Goal: Book appointment/travel/reservation

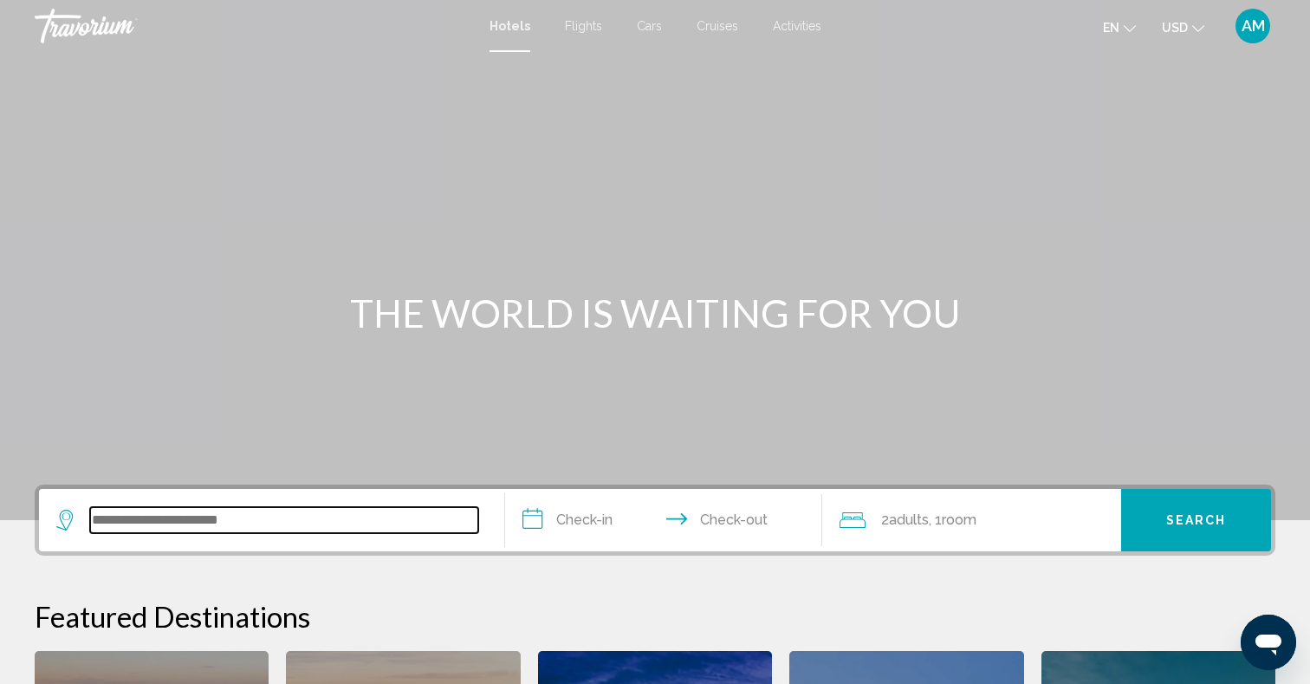
click at [315, 526] on input "Search widget" at bounding box center [284, 520] width 388 height 26
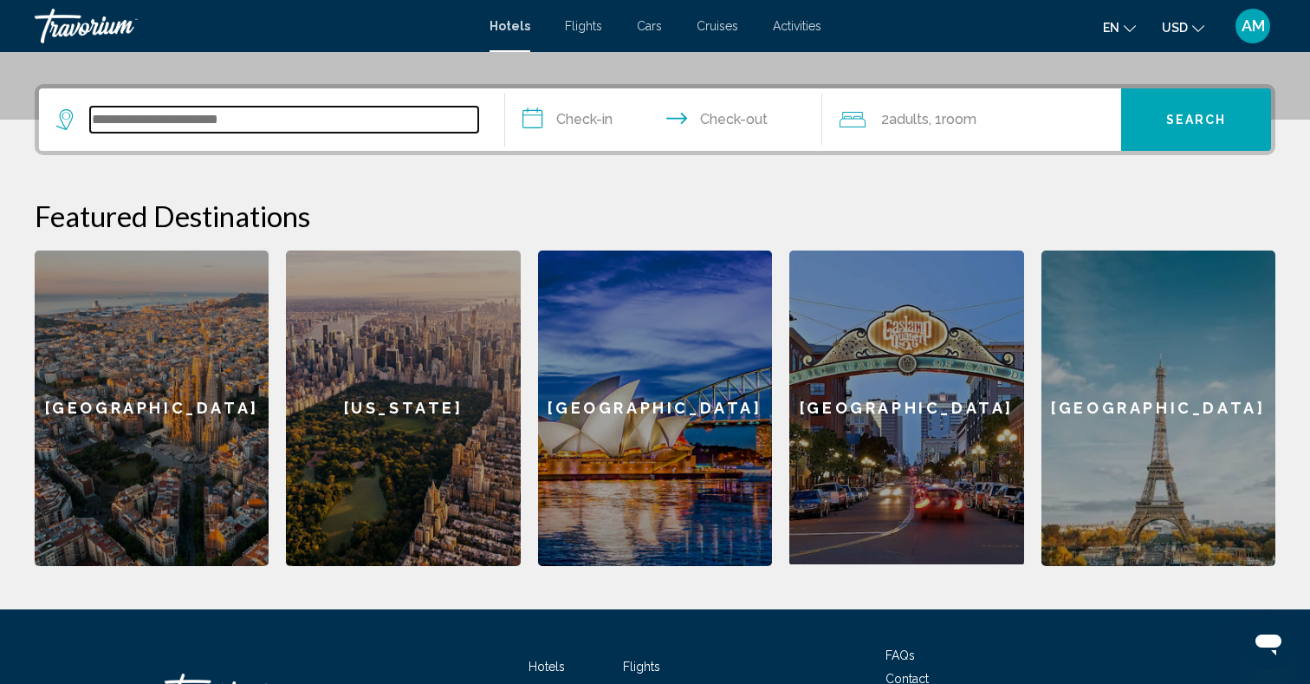
paste input "**********"
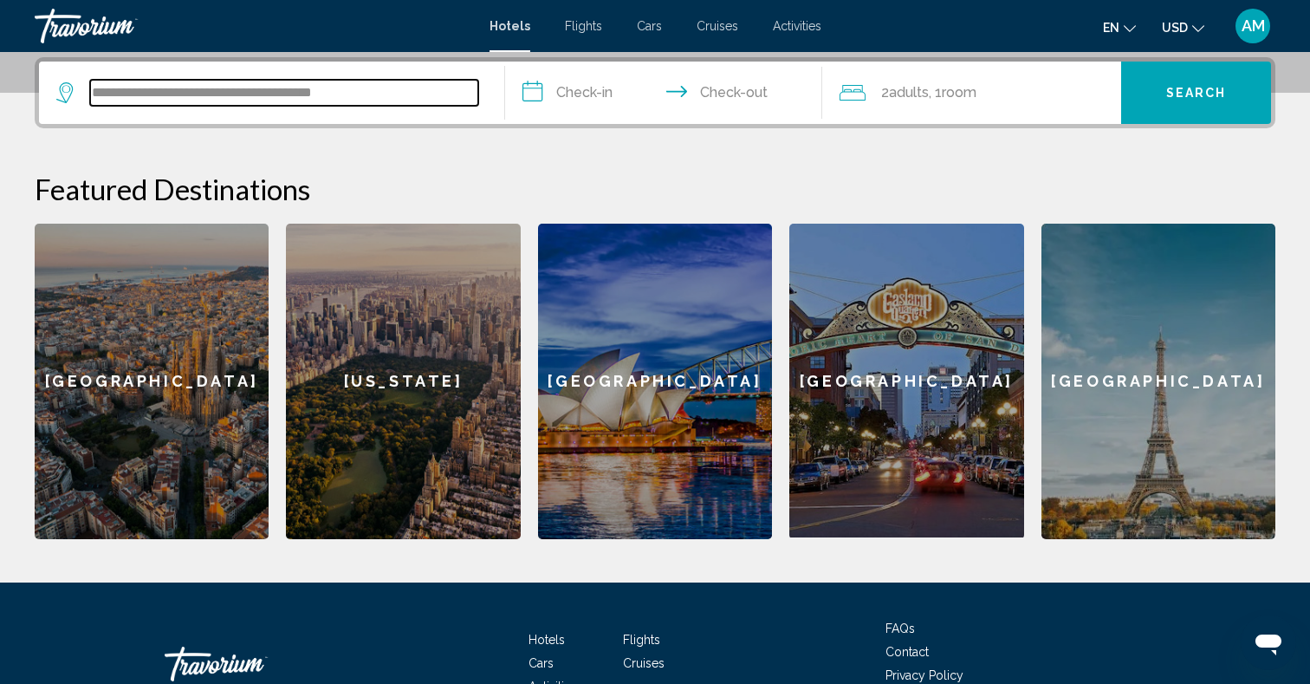
scroll to position [428, 0]
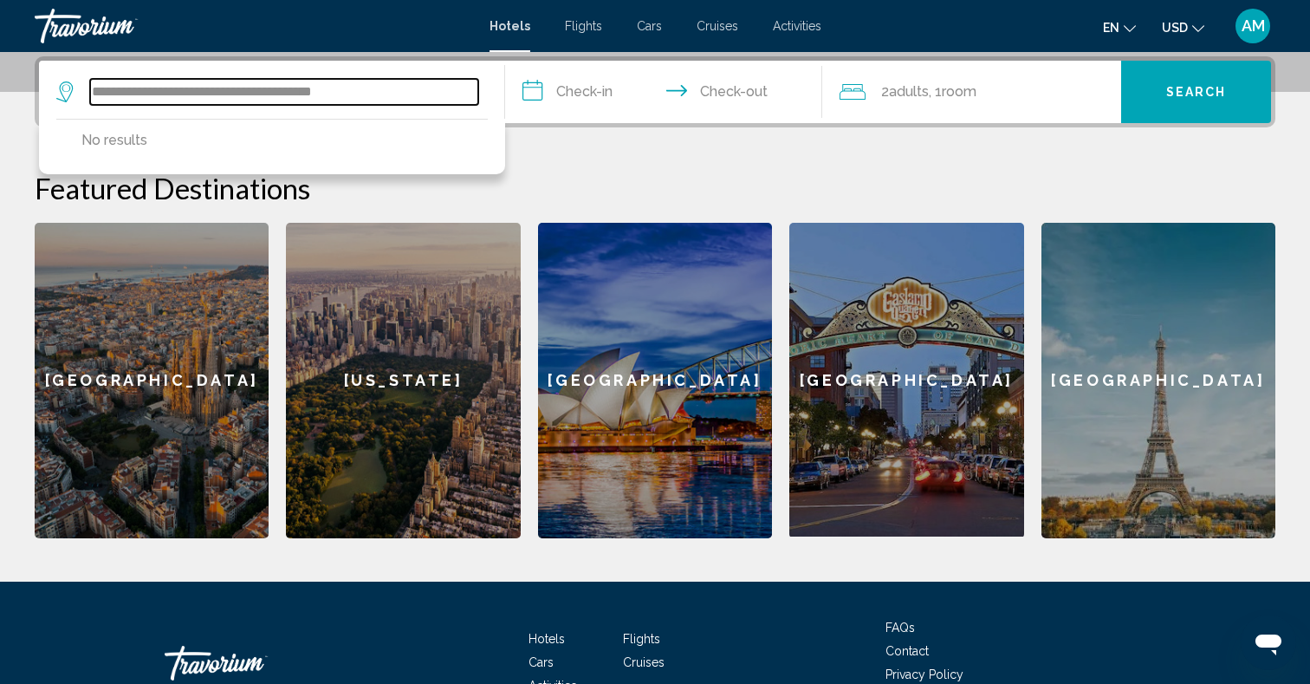
type input "**********"
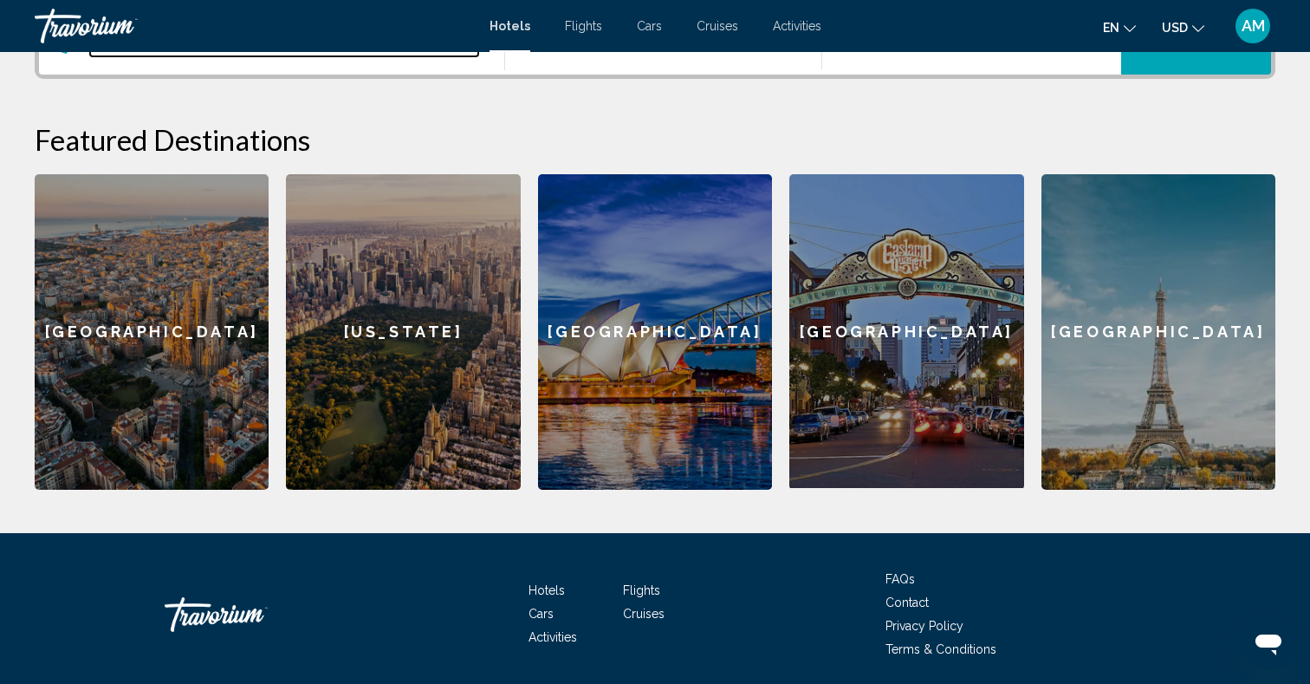
scroll to position [478, 0]
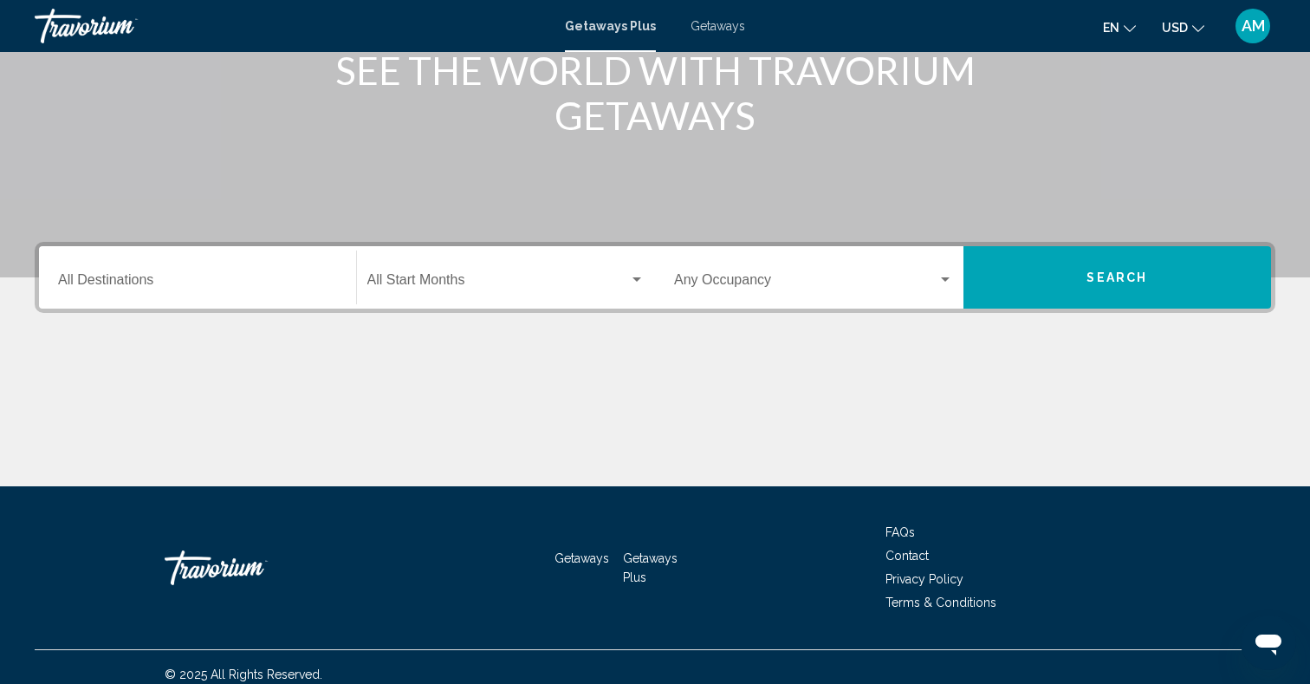
scroll to position [257, 0]
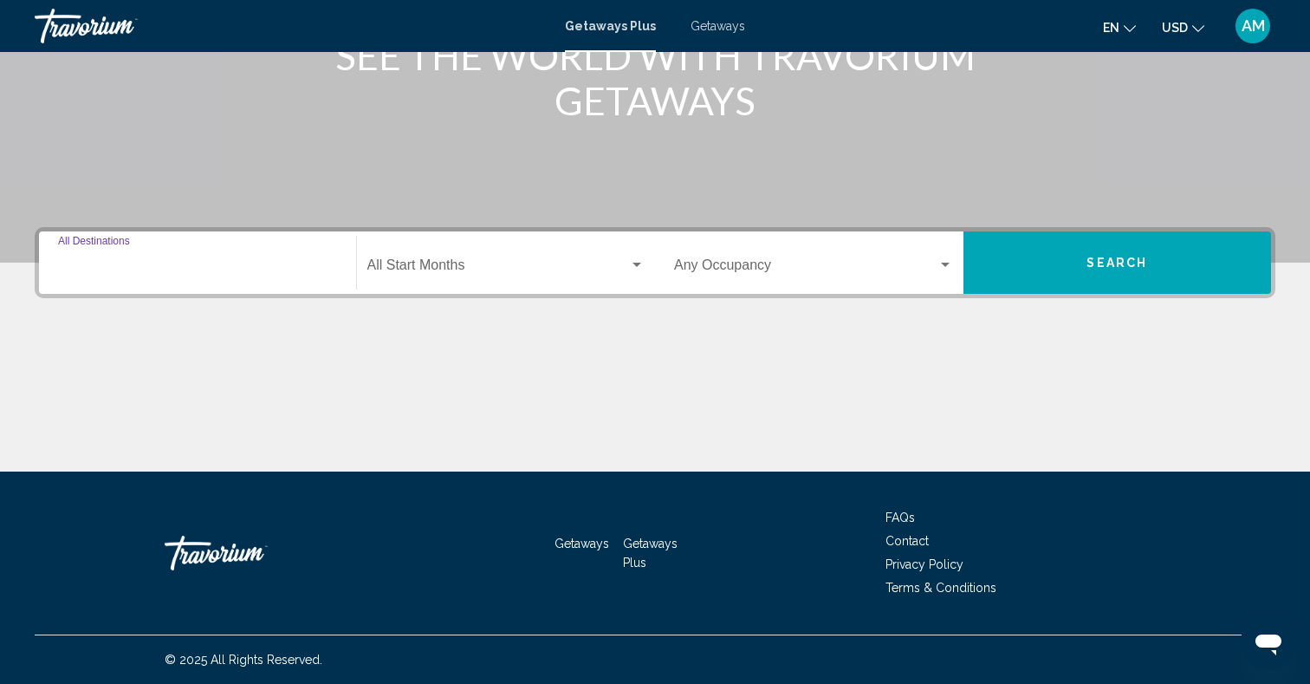
click at [143, 268] on input "Destination All Destinations" at bounding box center [197, 269] width 279 height 16
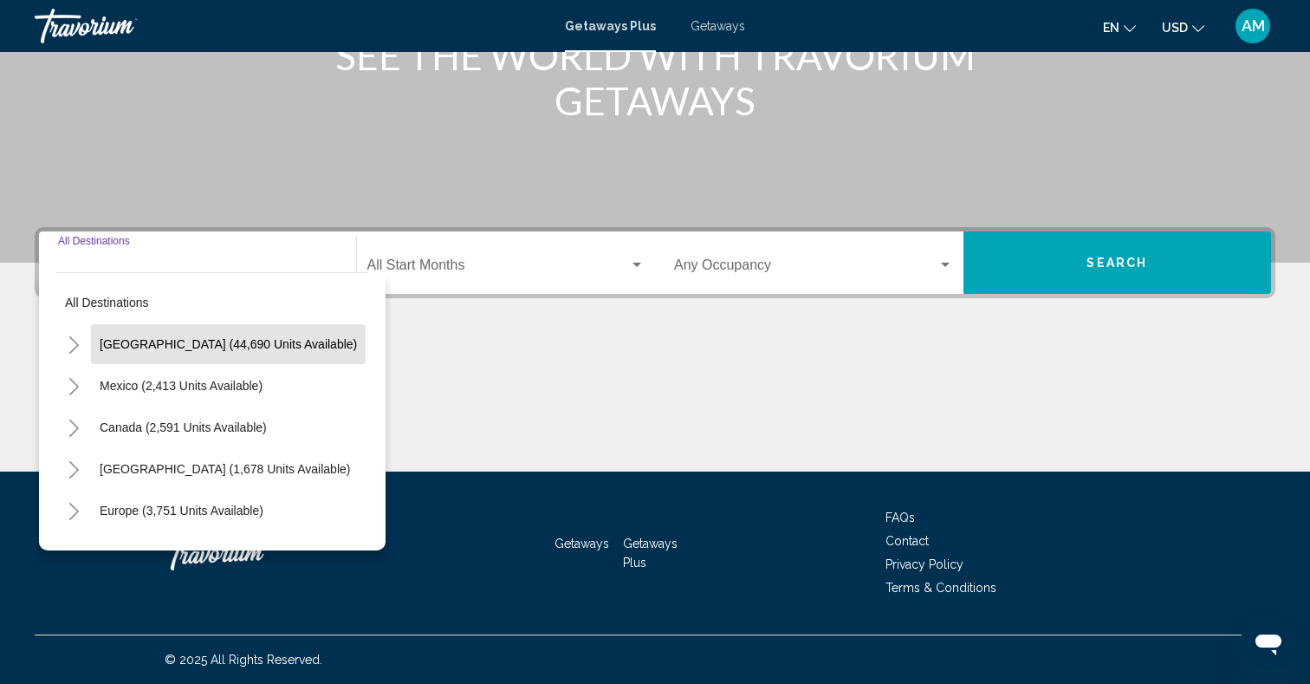
click at [159, 343] on span "United States (44,690 units available)" at bounding box center [228, 344] width 257 height 14
type input "**********"
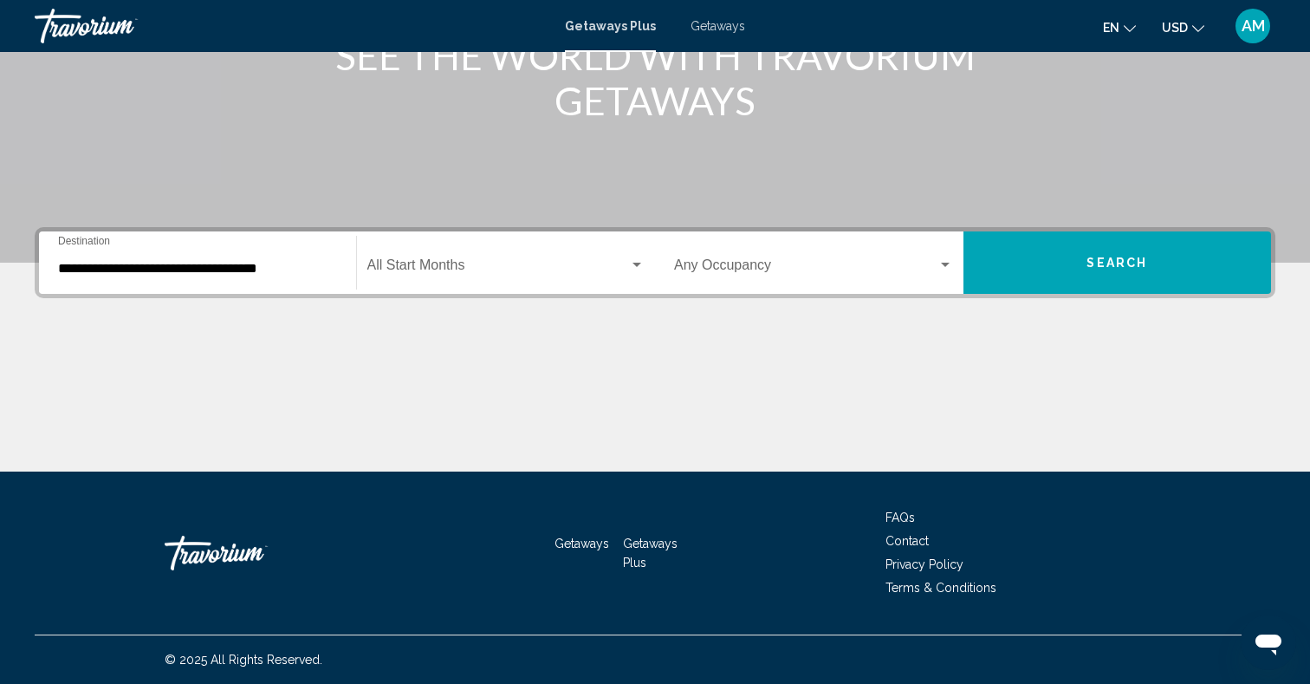
click at [452, 260] on div "Start Month All Start Months" at bounding box center [506, 263] width 278 height 55
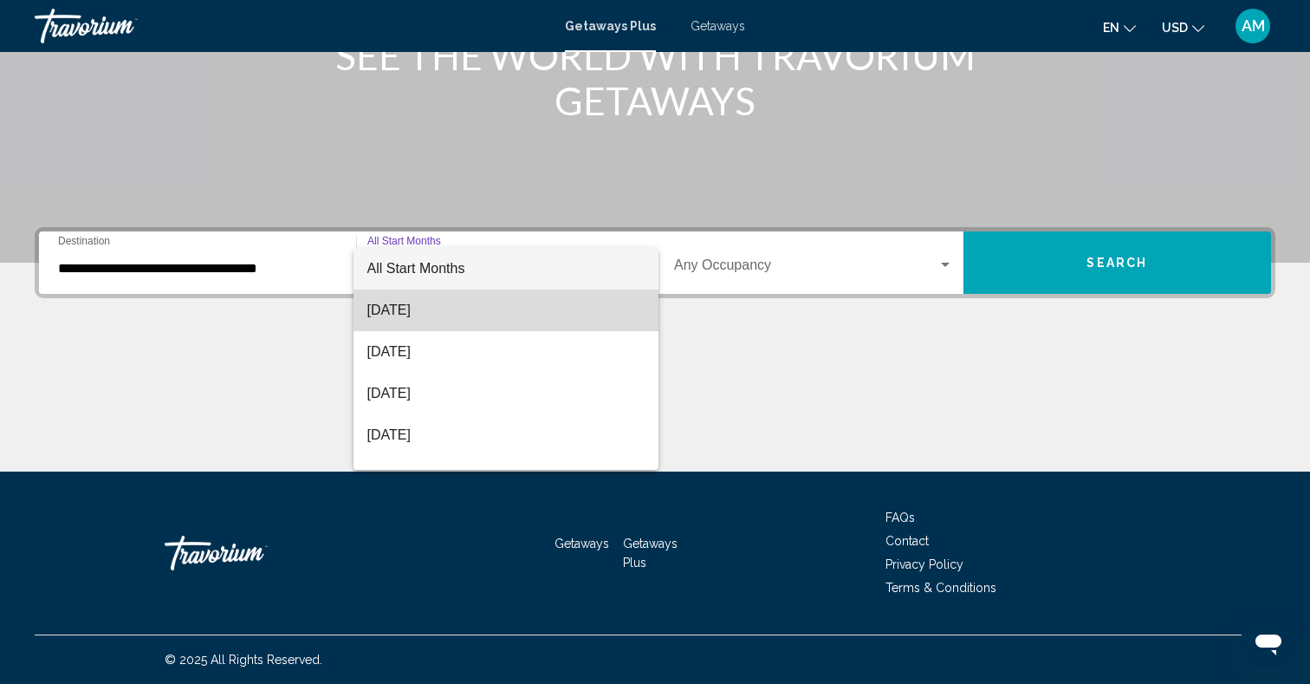
click at [446, 318] on span "August 2025" at bounding box center [506, 310] width 278 height 42
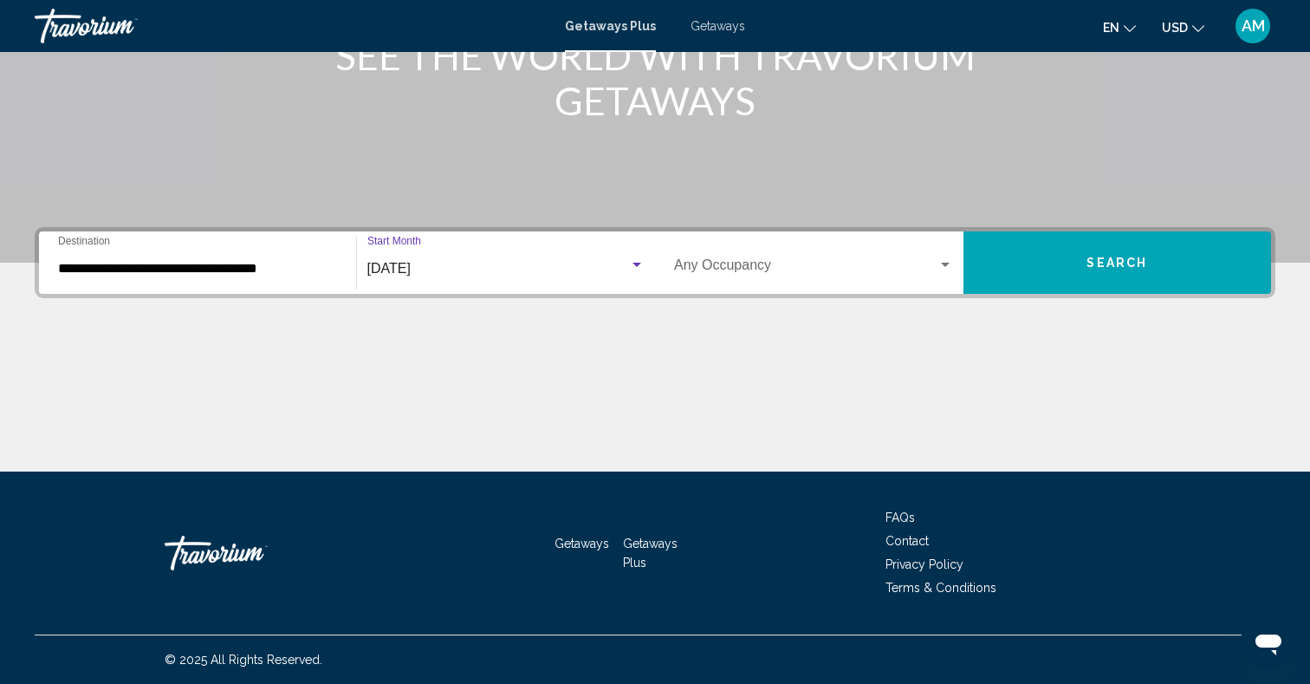
click at [883, 268] on span "Search widget" at bounding box center [805, 269] width 263 height 16
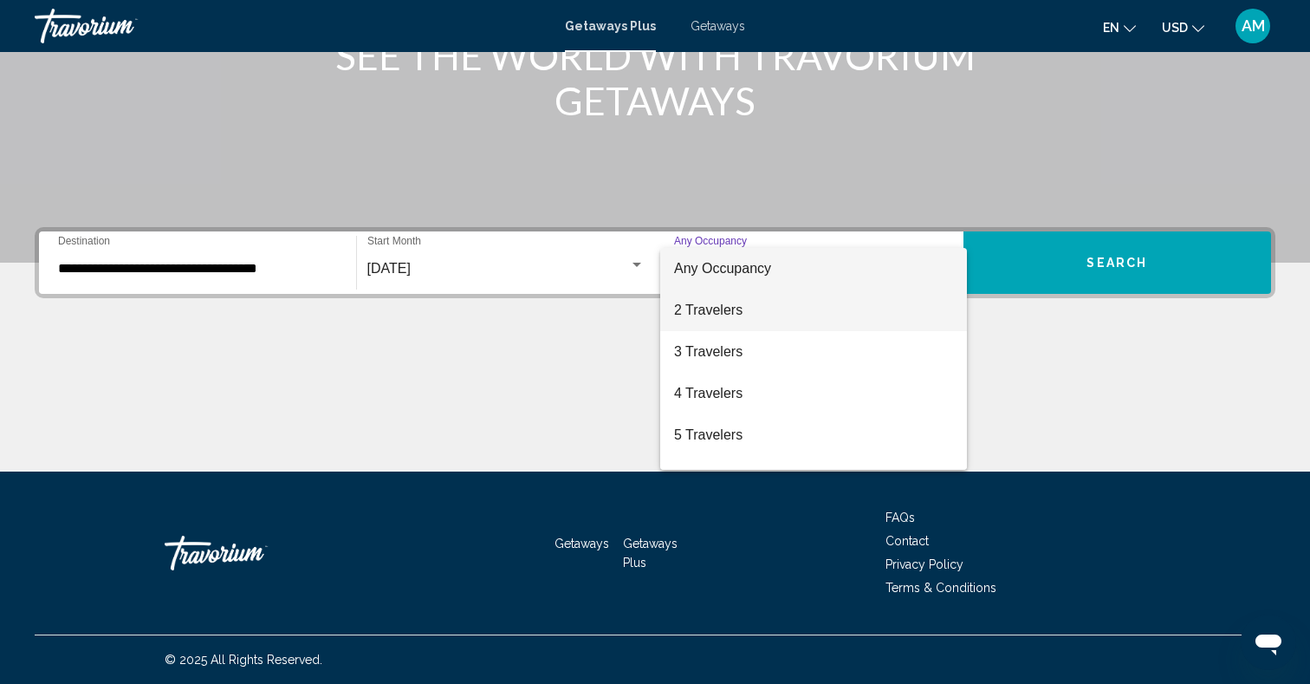
click at [870, 316] on span "2 Travelers" at bounding box center [813, 310] width 279 height 42
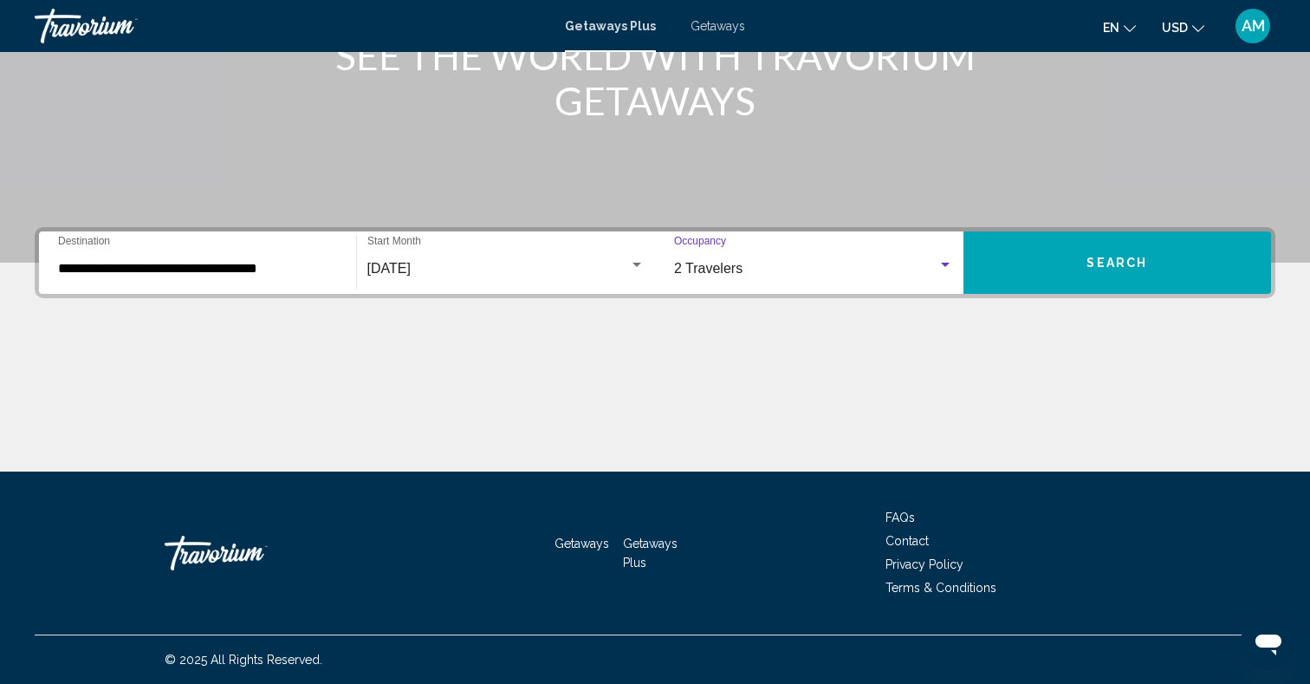
click at [1072, 268] on button "Search" at bounding box center [1118, 262] width 308 height 62
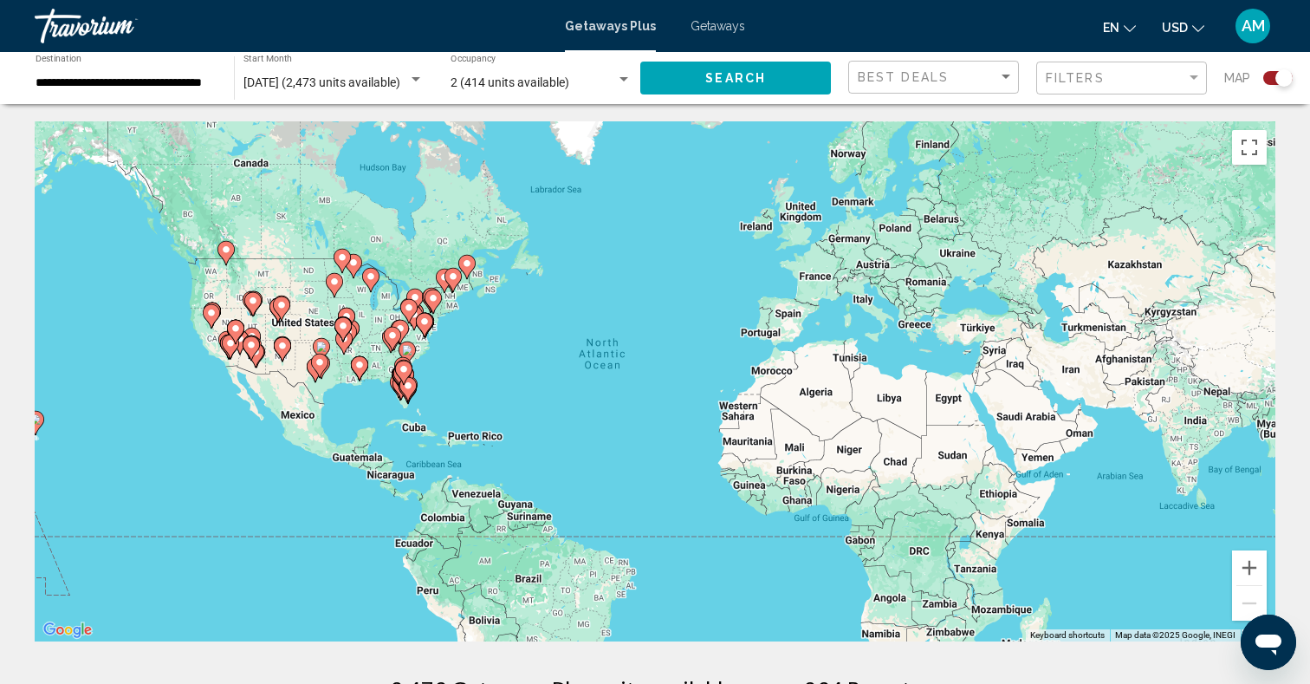
click at [199, 390] on div "To activate drag with keyboard, press Alt + Enter. Once in keyboard drag state,…" at bounding box center [655, 381] width 1241 height 520
click at [199, 391] on div "To activate drag with keyboard, press Alt + Enter. Once in keyboard drag state,…" at bounding box center [655, 381] width 1241 height 520
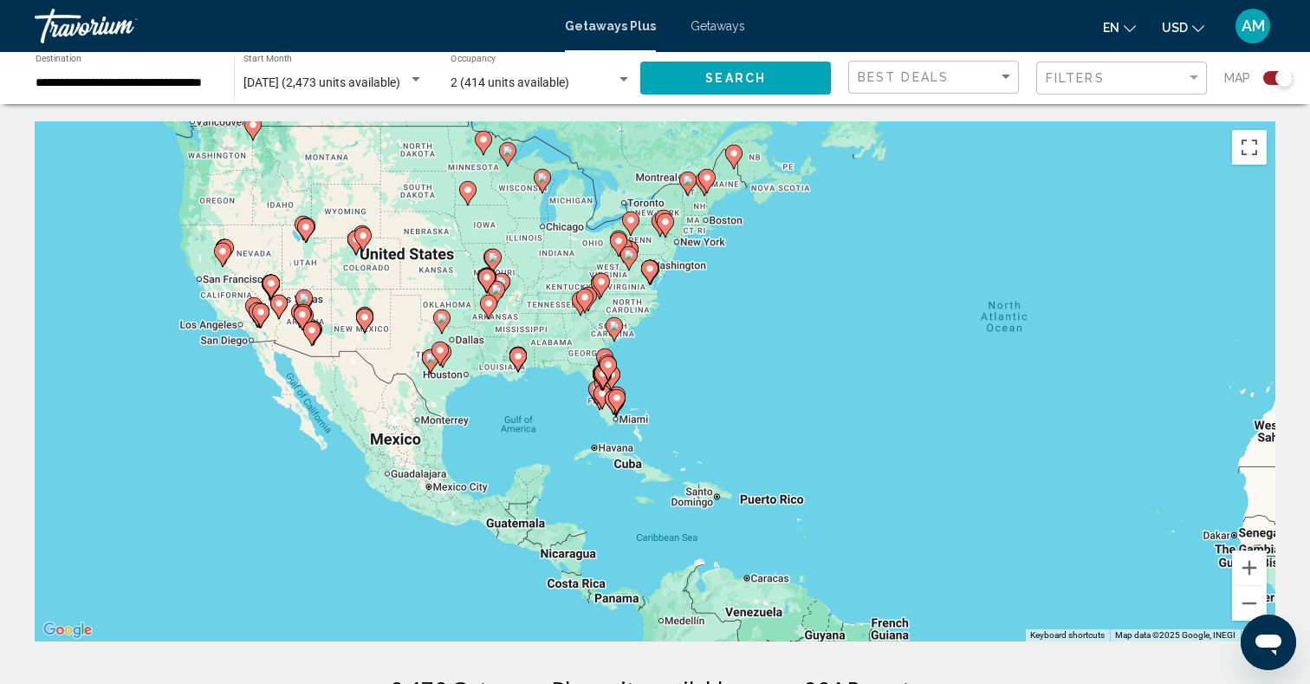
click at [226, 378] on div "To activate drag with keyboard, press Alt + Enter. Once in keyboard drag state,…" at bounding box center [655, 381] width 1241 height 520
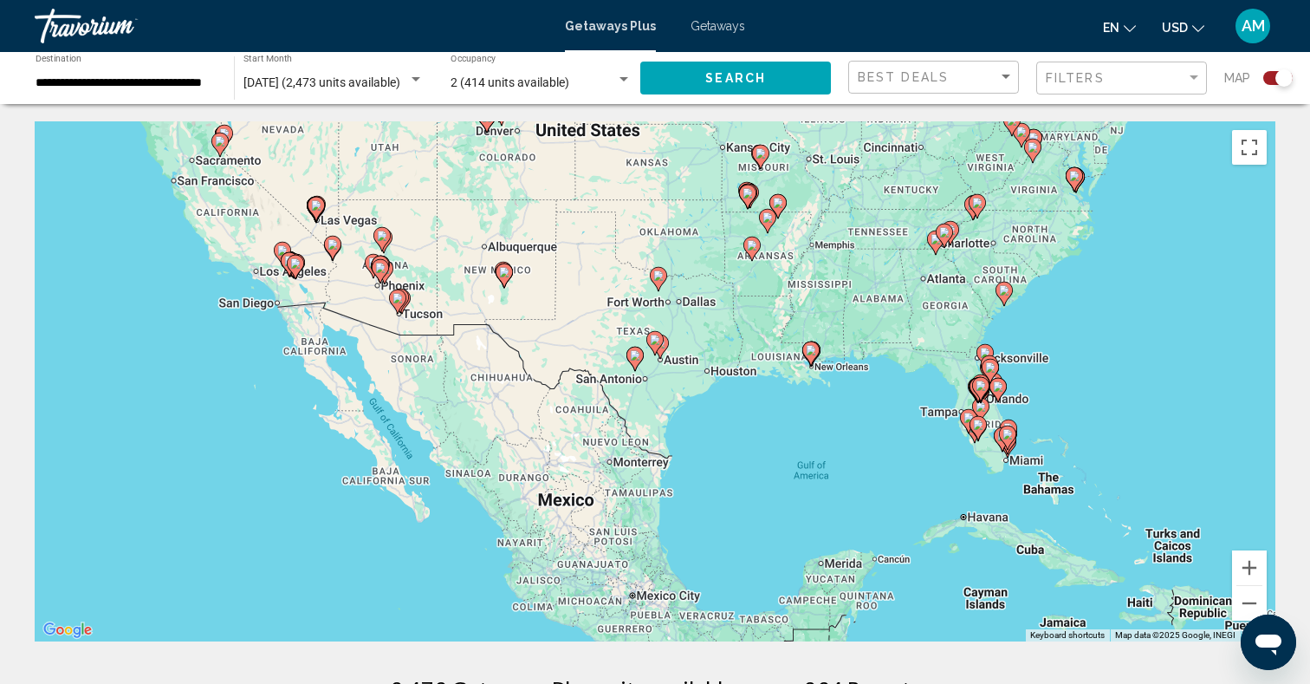
click at [241, 373] on div "To activate drag with keyboard, press Alt + Enter. Once in keyboard drag state,…" at bounding box center [655, 381] width 1241 height 520
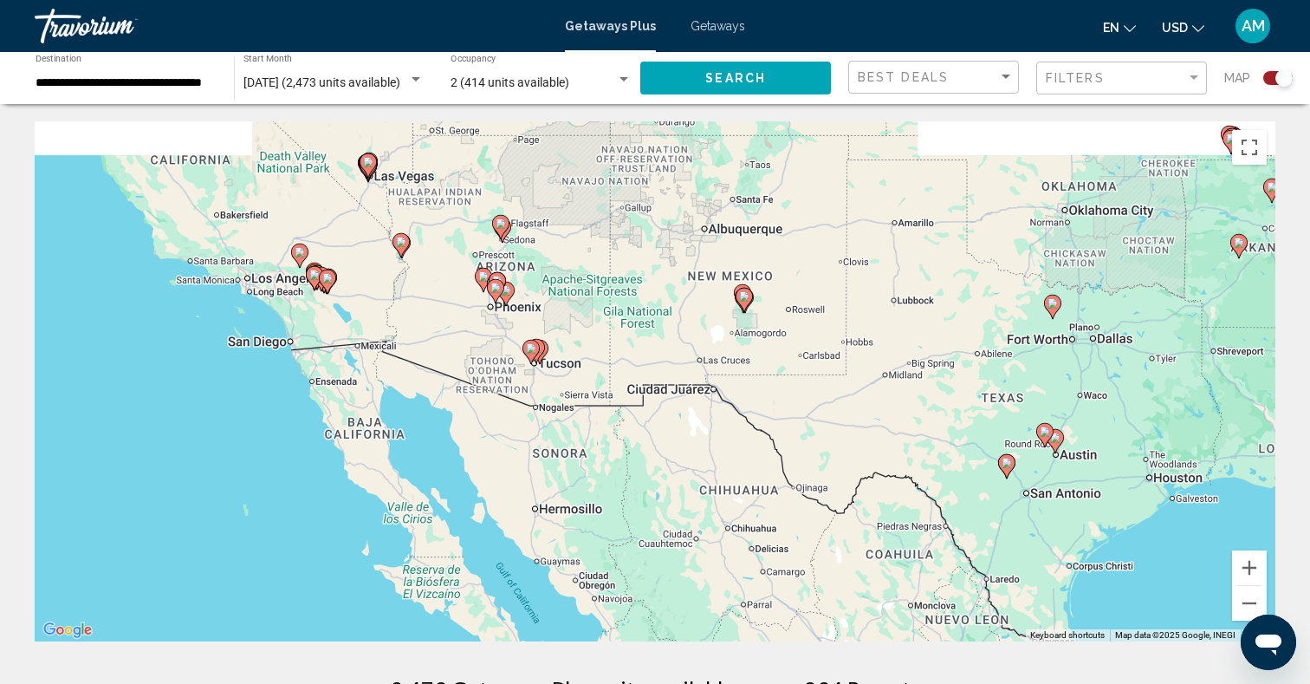
drag, startPoint x: 265, startPoint y: 342, endPoint x: 242, endPoint y: 457, distance: 116.7
click at [243, 457] on div "To activate drag with keyboard, press Alt + Enter. Once in keyboard drag state,…" at bounding box center [655, 381] width 1241 height 520
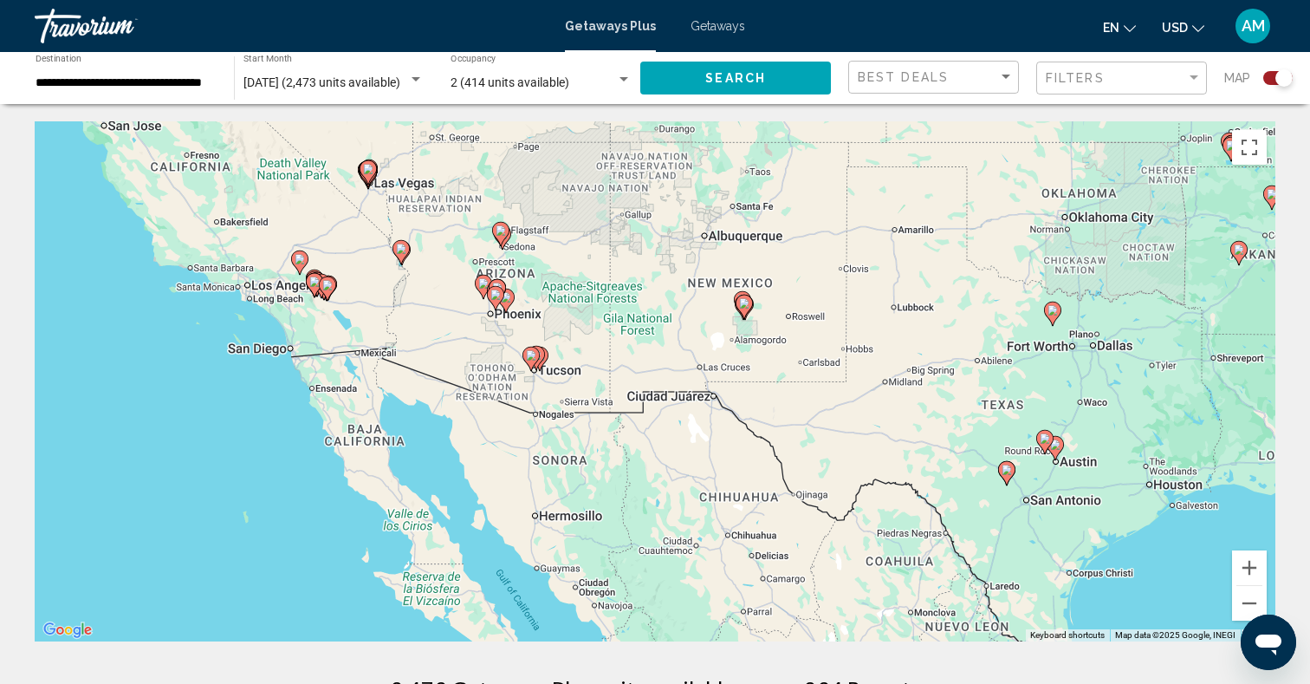
click at [259, 421] on div "To activate drag with keyboard, press Alt + Enter. Once in keyboard drag state,…" at bounding box center [655, 381] width 1241 height 520
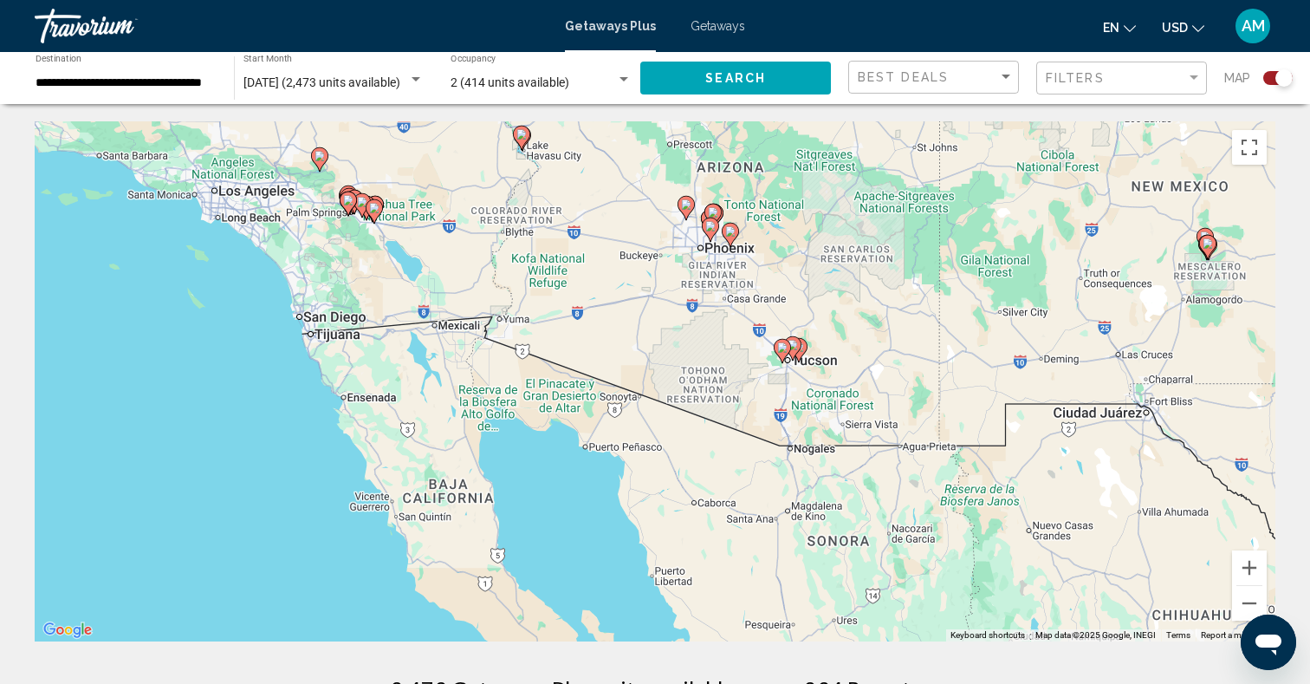
drag, startPoint x: 299, startPoint y: 379, endPoint x: 269, endPoint y: 437, distance: 65.5
click at [269, 437] on div "To activate drag with keyboard, press Alt + Enter. Once in keyboard drag state,…" at bounding box center [655, 381] width 1241 height 520
